Goal: Navigation & Orientation: Find specific page/section

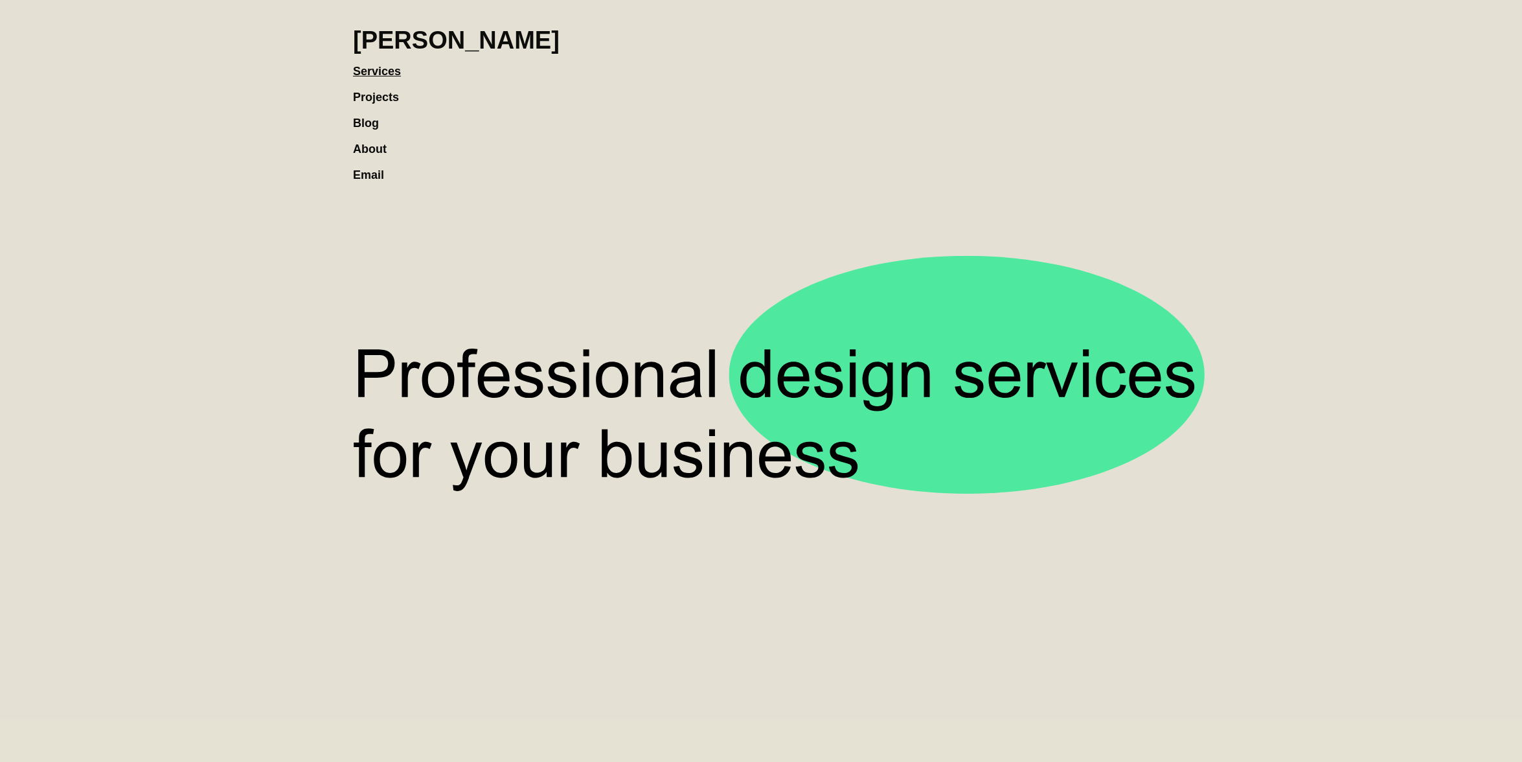
click at [356, 126] on link "Blog" at bounding box center [372, 117] width 39 height 26
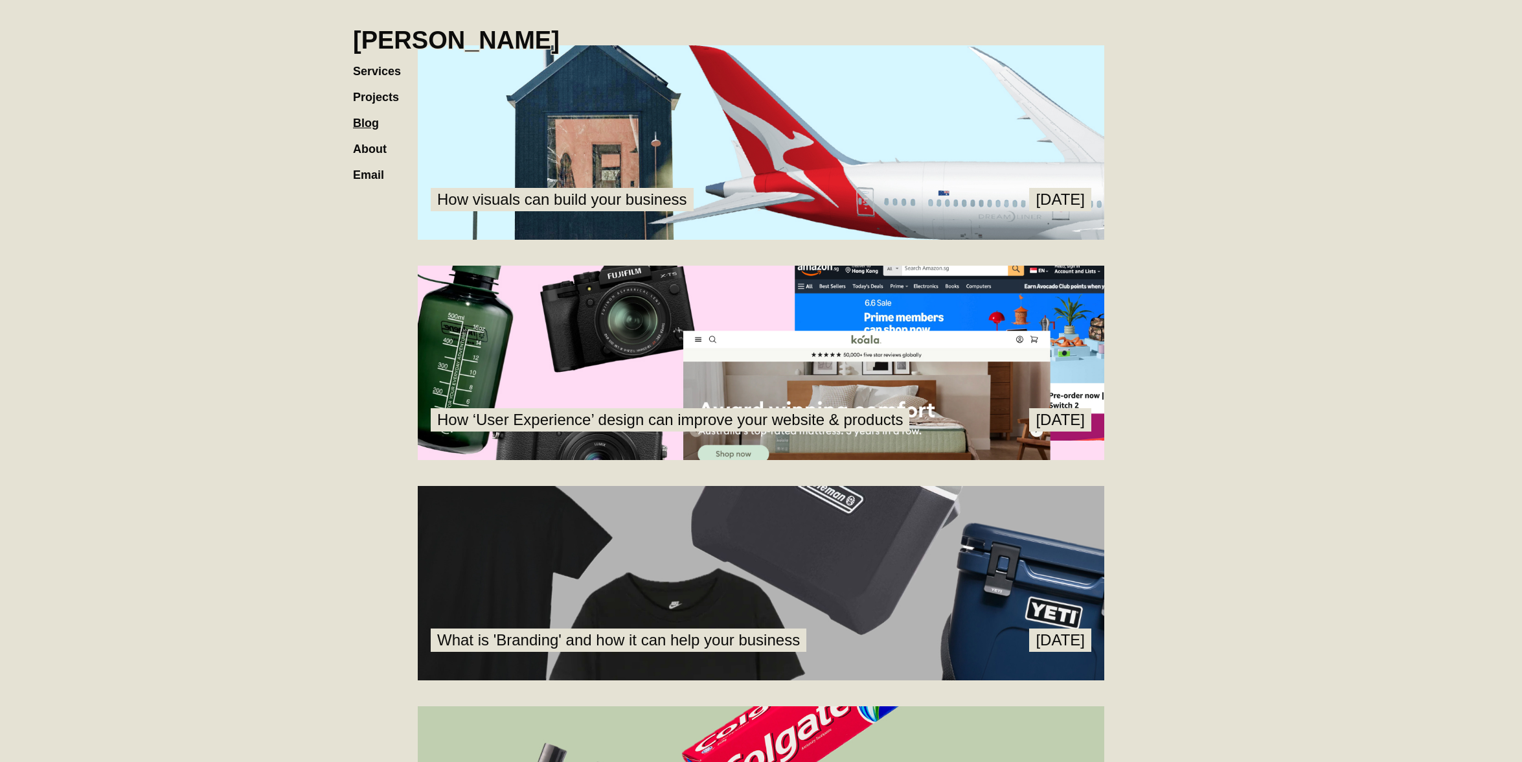
click at [1011, 565] on link at bounding box center [761, 583] width 686 height 194
click at [1011, 569] on link at bounding box center [761, 583] width 686 height 194
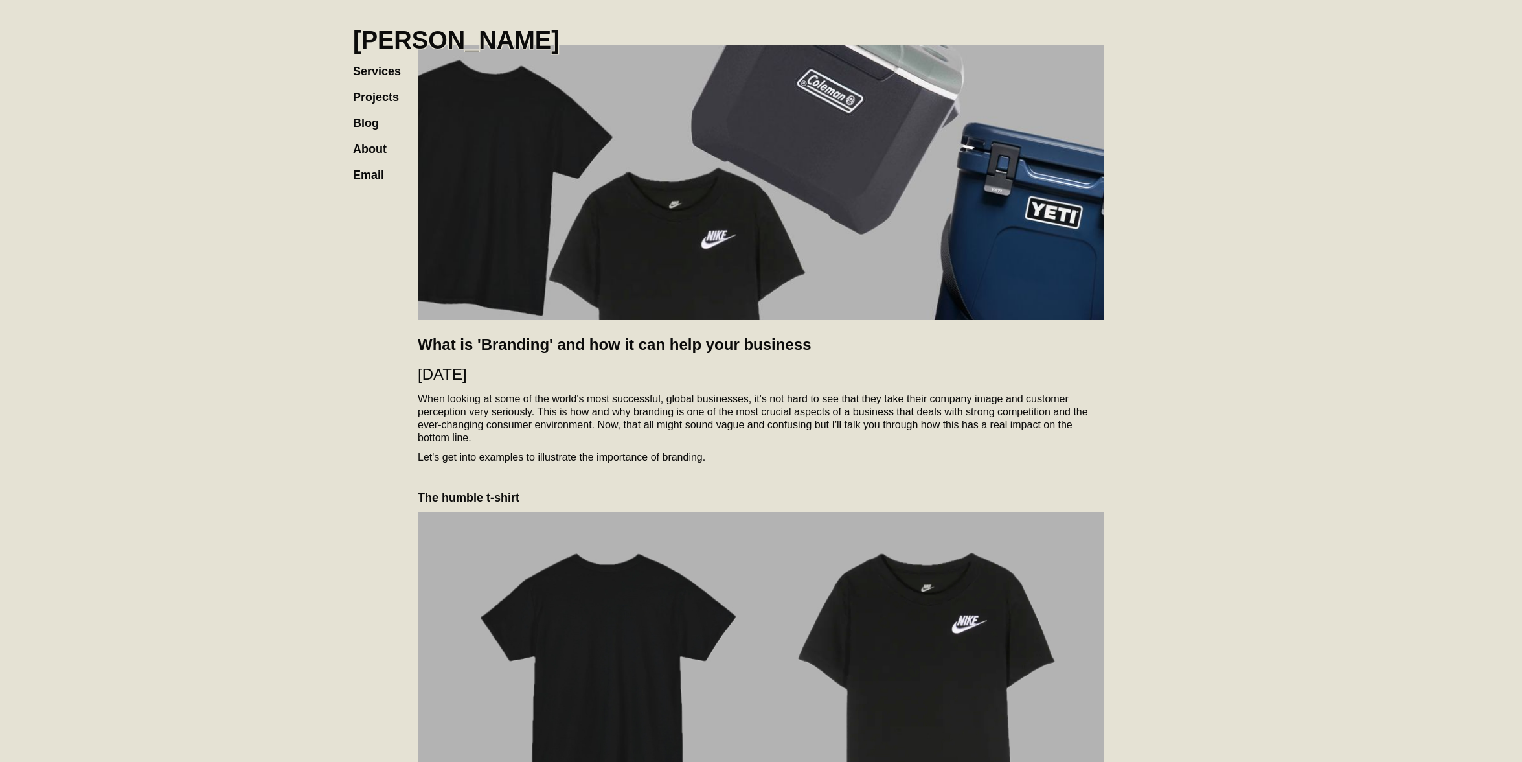
click at [435, 47] on h1 "[PERSON_NAME]" at bounding box center [456, 40] width 207 height 28
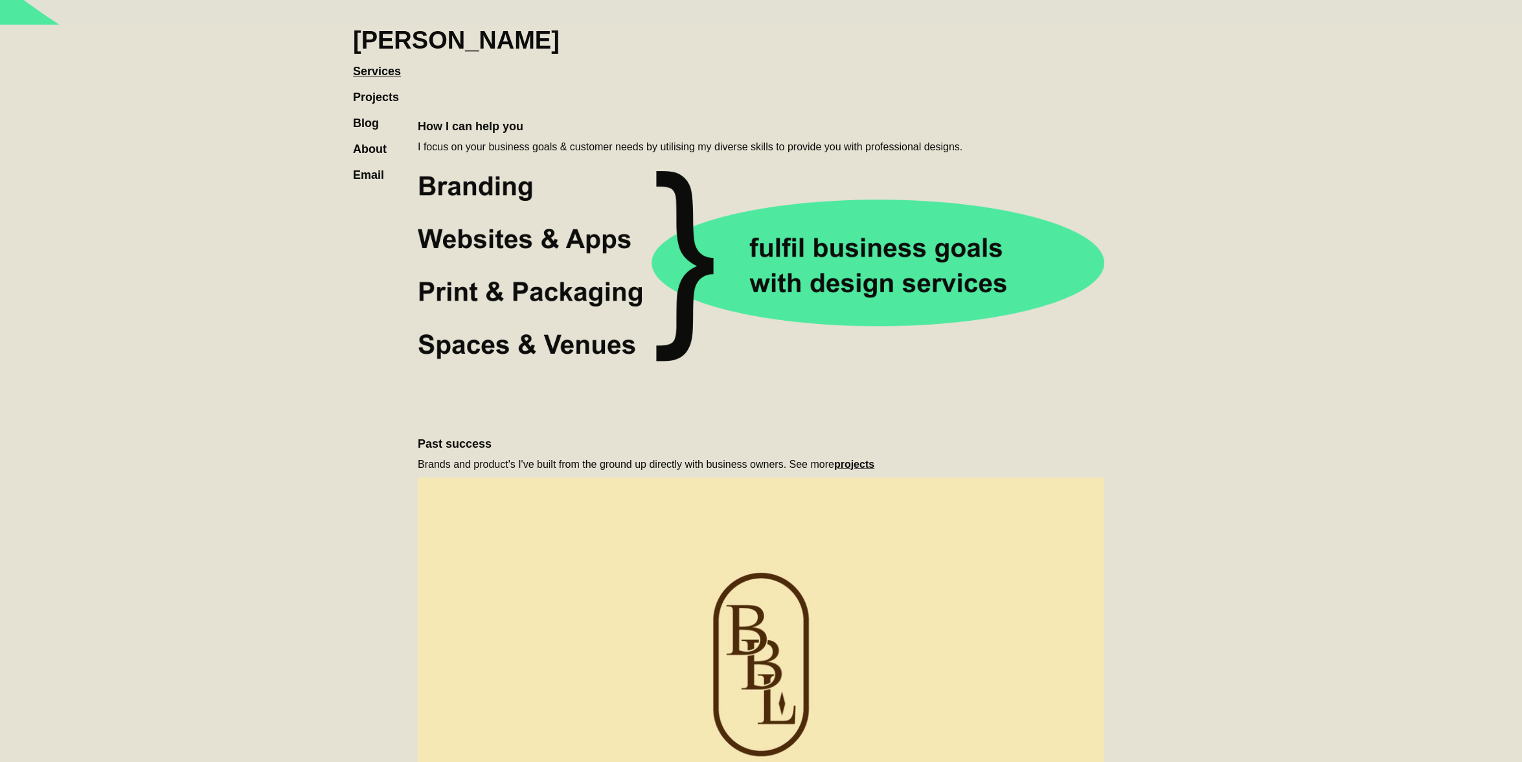
scroll to position [690, 0]
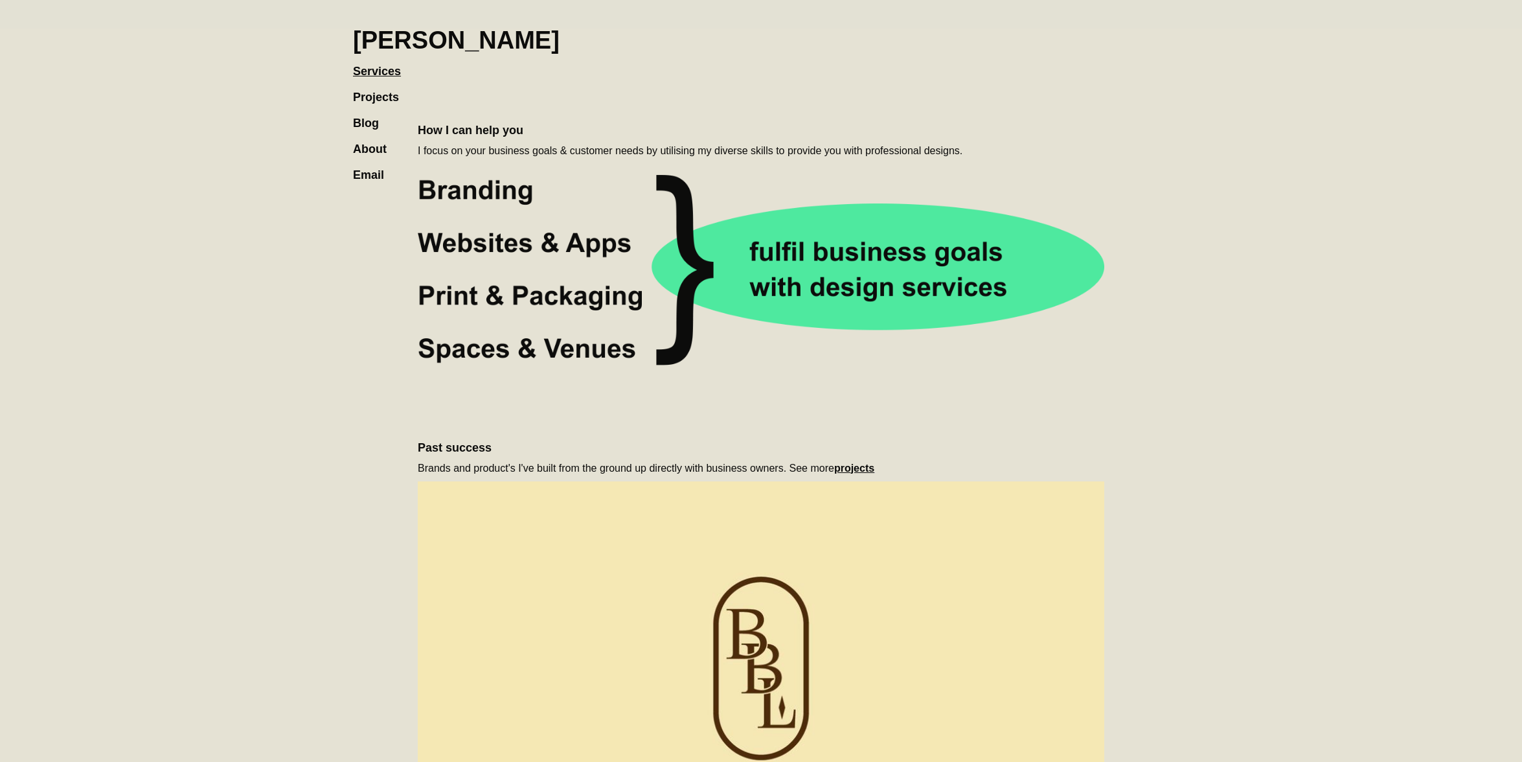
click at [376, 99] on link "Projects" at bounding box center [382, 91] width 59 height 26
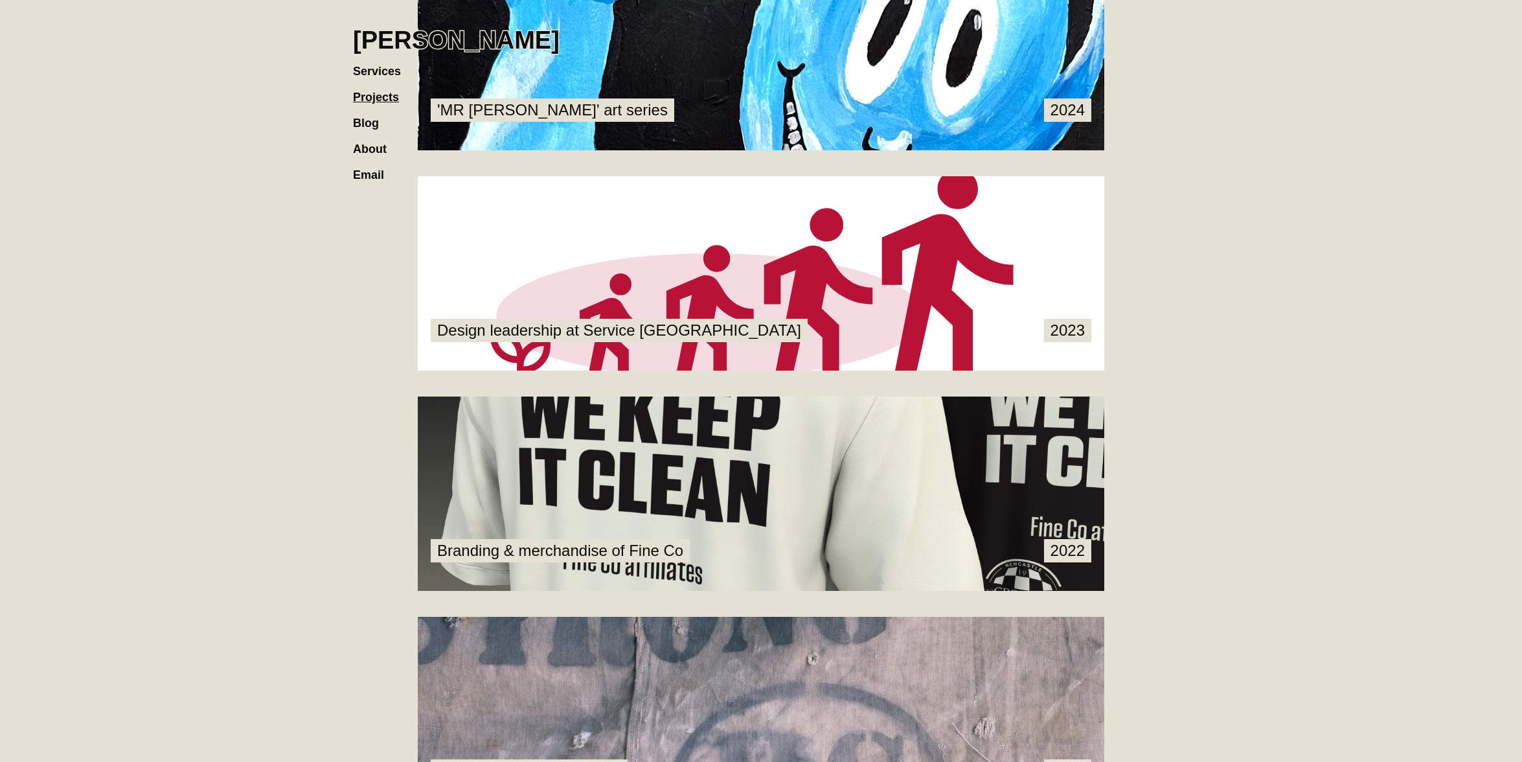
scroll to position [1102, 0]
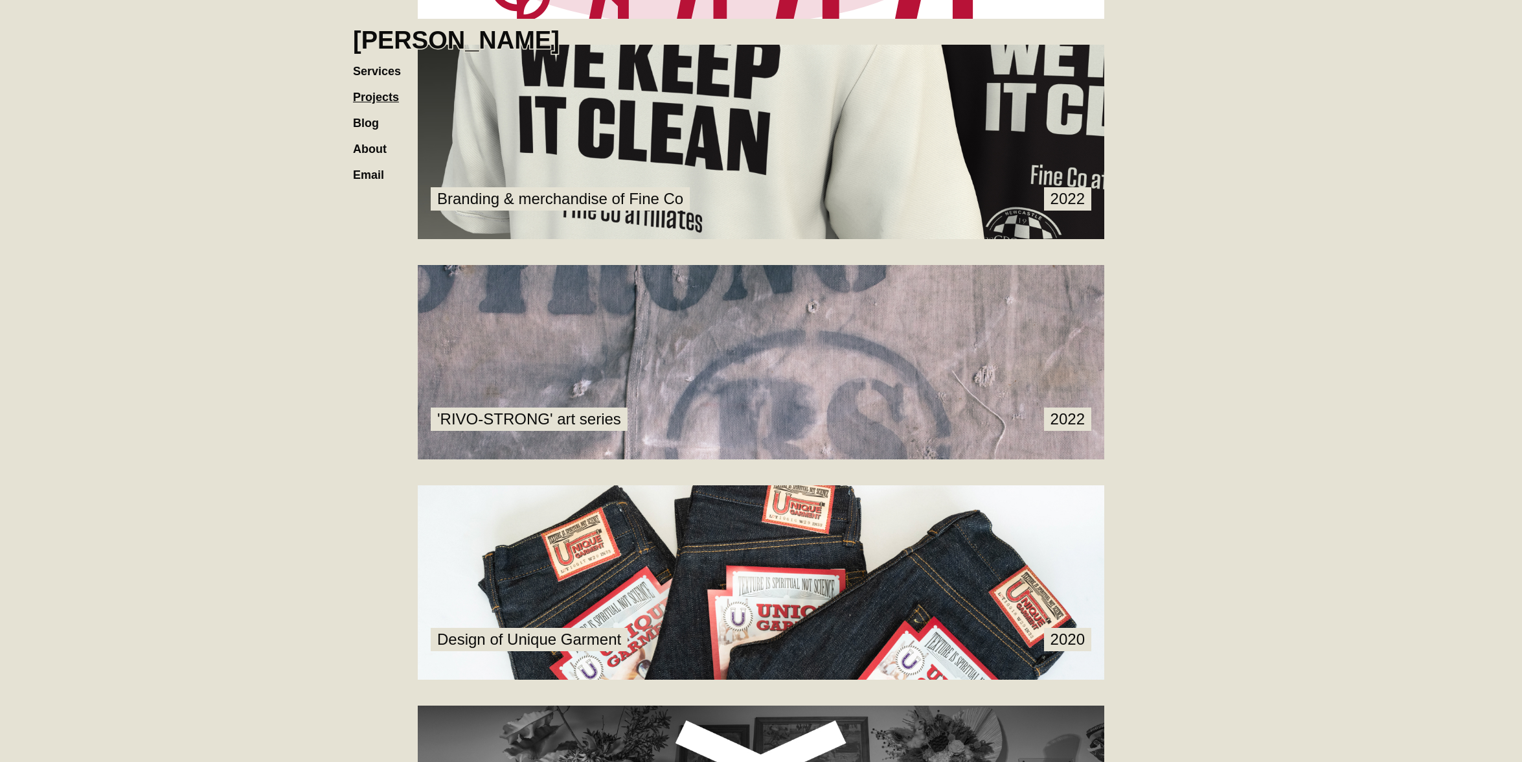
click at [656, 203] on link at bounding box center [761, 142] width 686 height 194
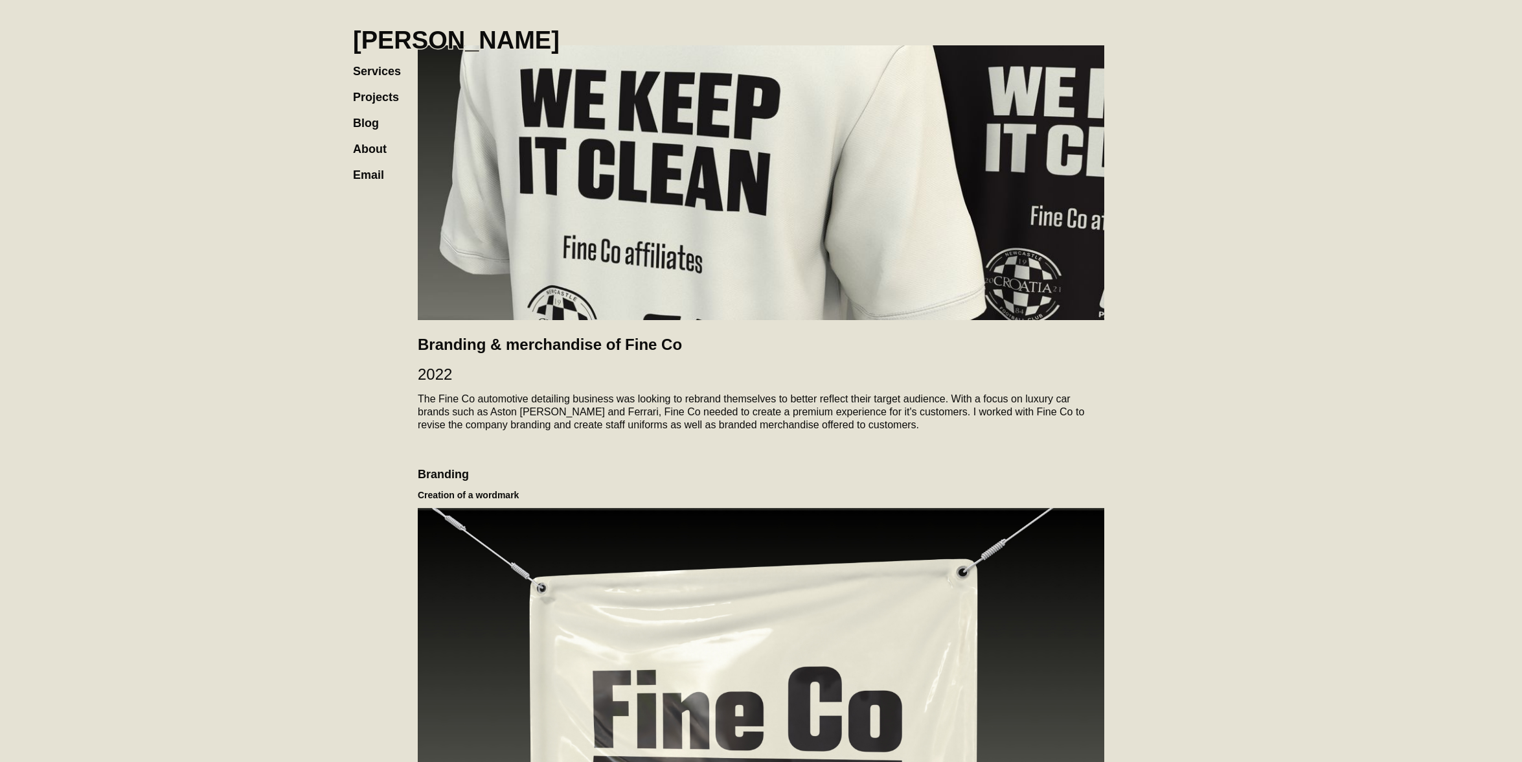
click at [455, 45] on h1 "[PERSON_NAME]" at bounding box center [456, 40] width 207 height 28
